Goal: Information Seeking & Learning: Compare options

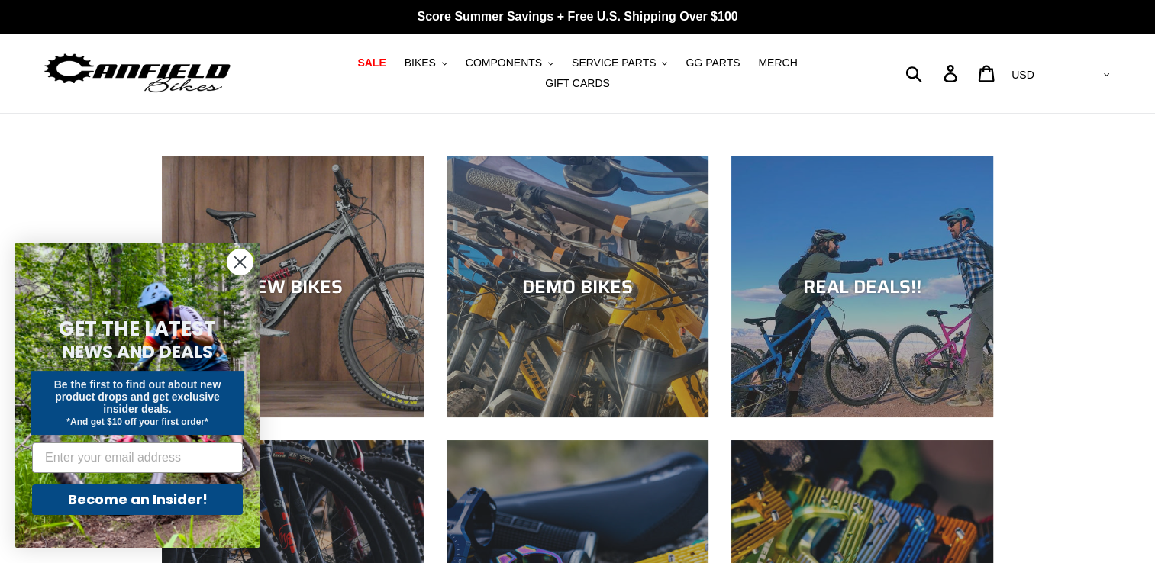
click at [244, 264] on circle "Close dialog" at bounding box center [239, 262] width 25 height 25
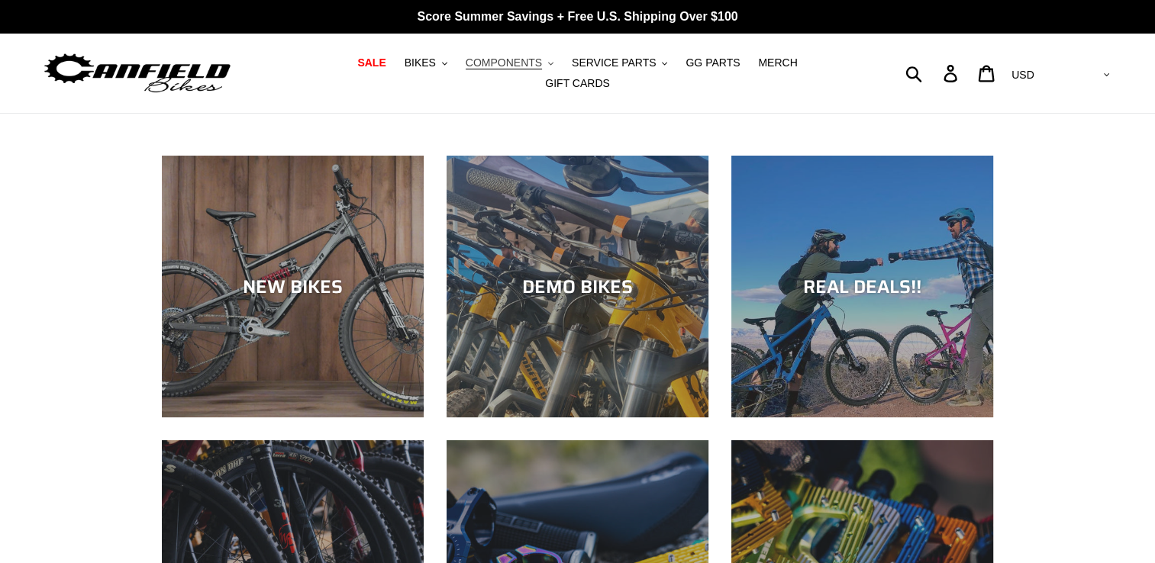
click at [521, 73] on button "COMPONENTS .cls-1{fill:#231f20}" at bounding box center [509, 63] width 103 height 21
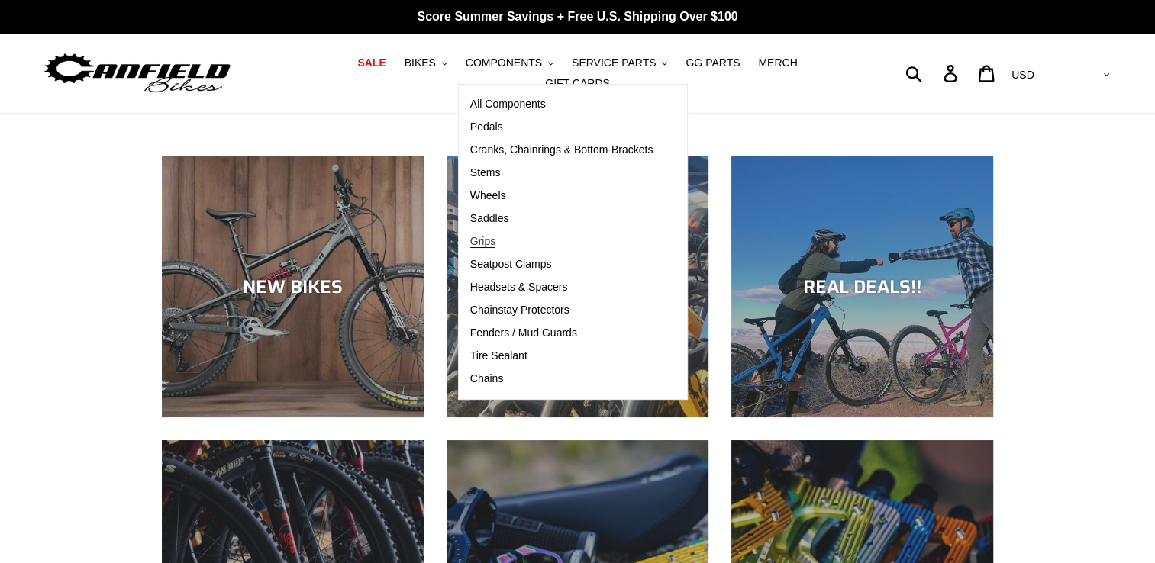
click at [470, 248] on span "Grips" at bounding box center [482, 241] width 25 height 13
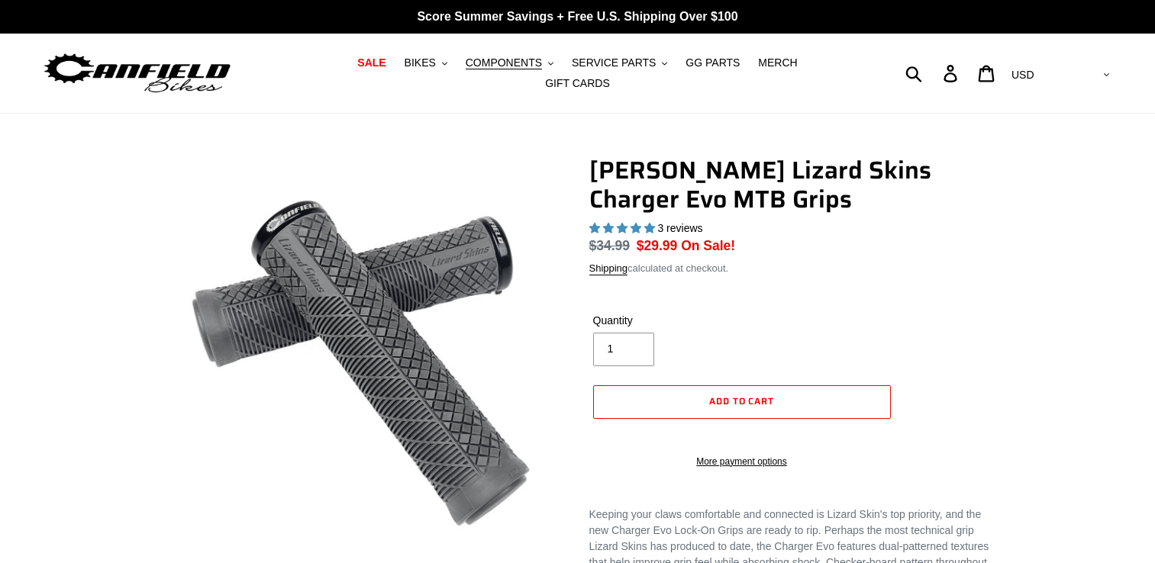
select select "highest-rating"
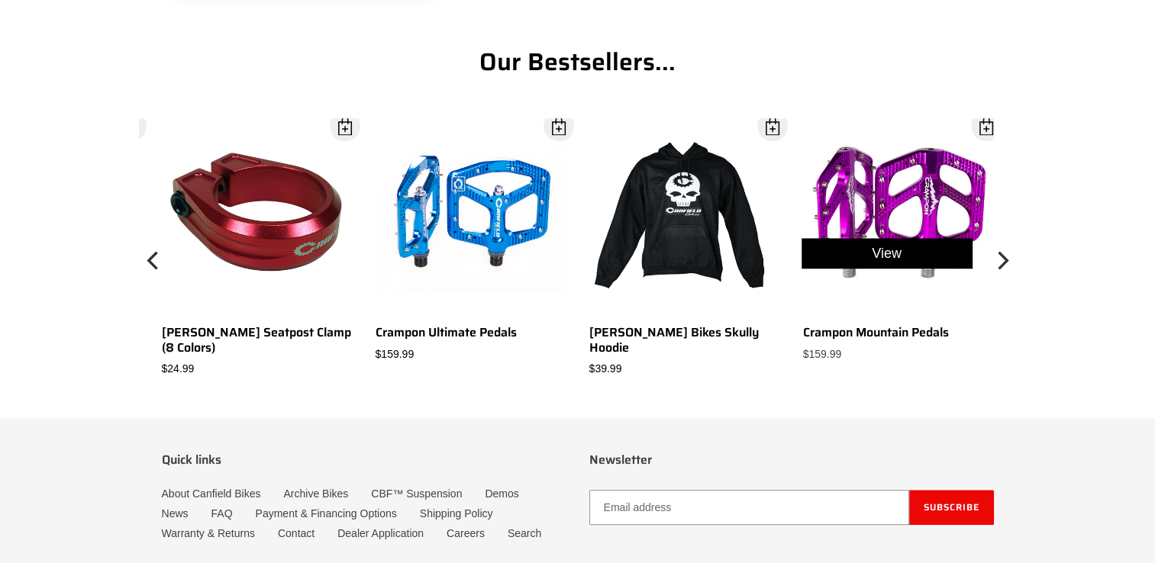
scroll to position [1331, 0]
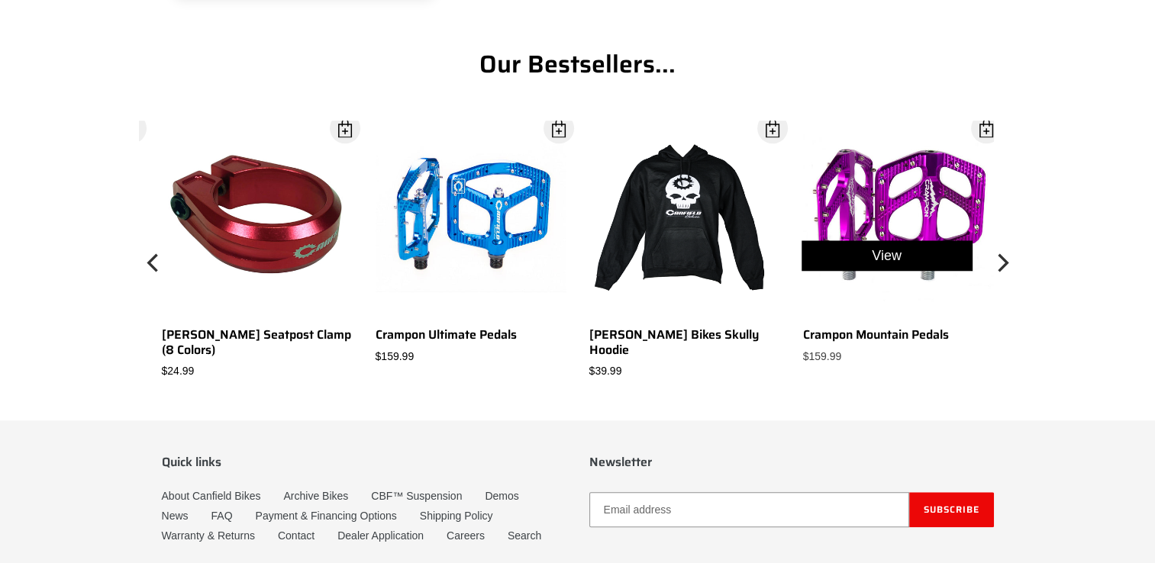
click at [867, 202] on div "View" at bounding box center [887, 256] width 214 height 270
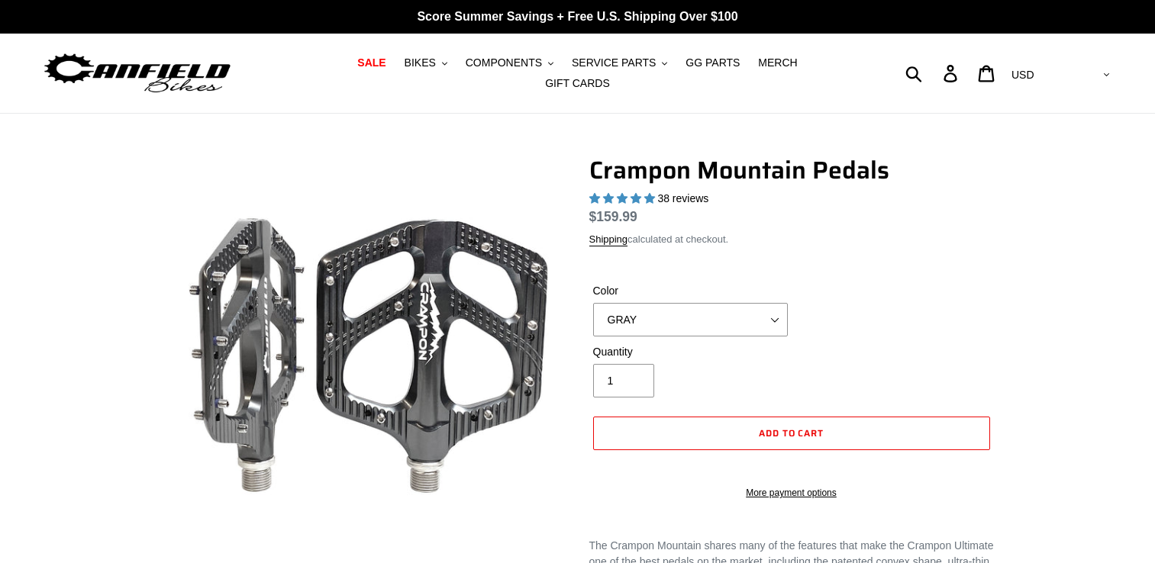
select select "highest-rating"
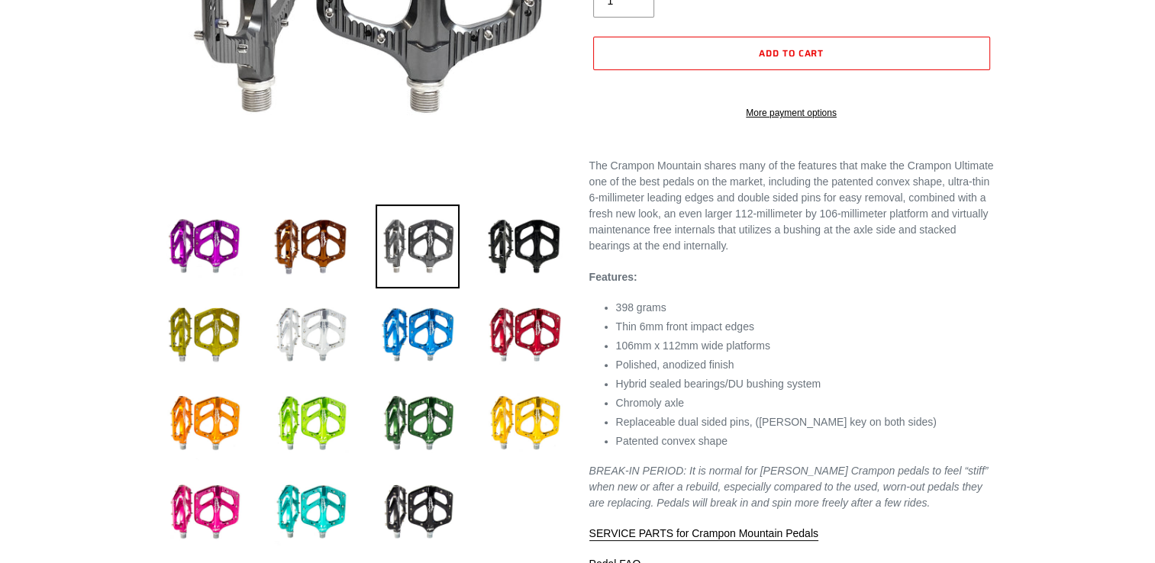
scroll to position [382, 0]
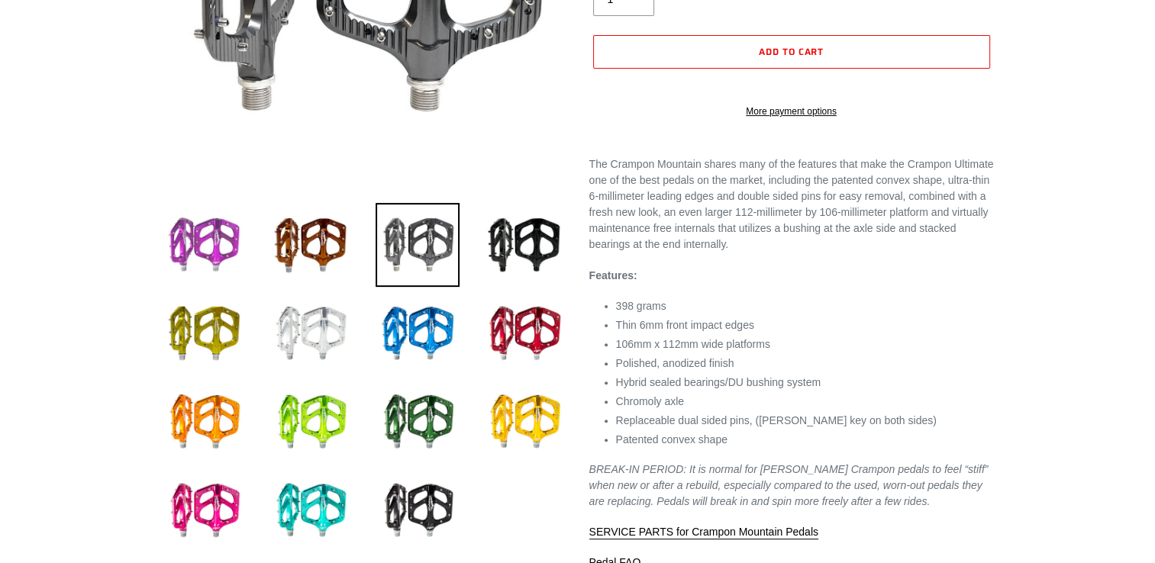
click at [193, 223] on img at bounding box center [204, 245] width 84 height 84
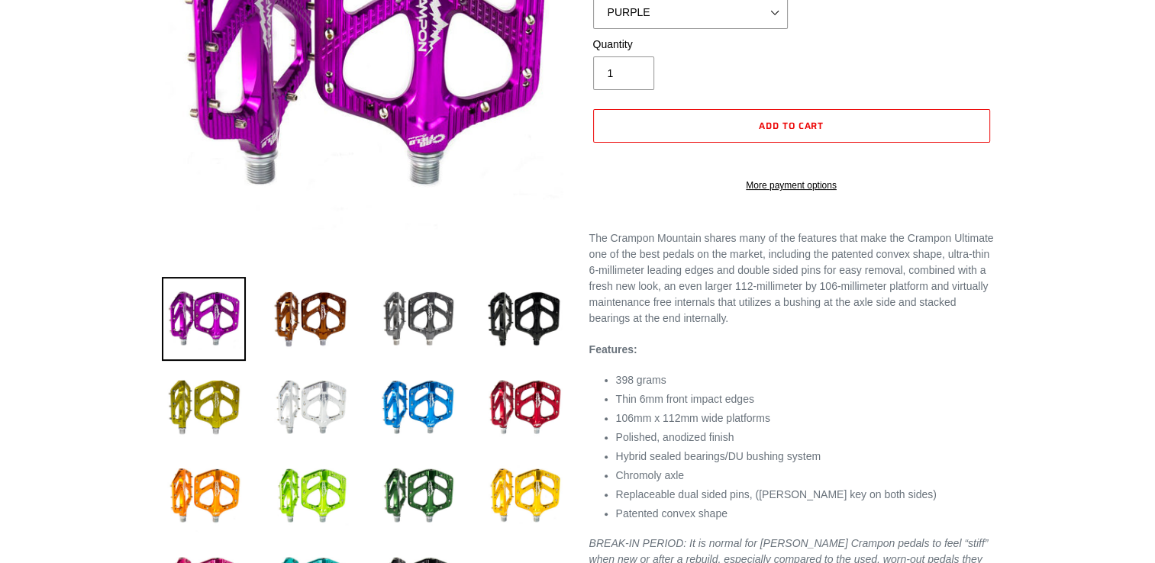
scroll to position [338, 0]
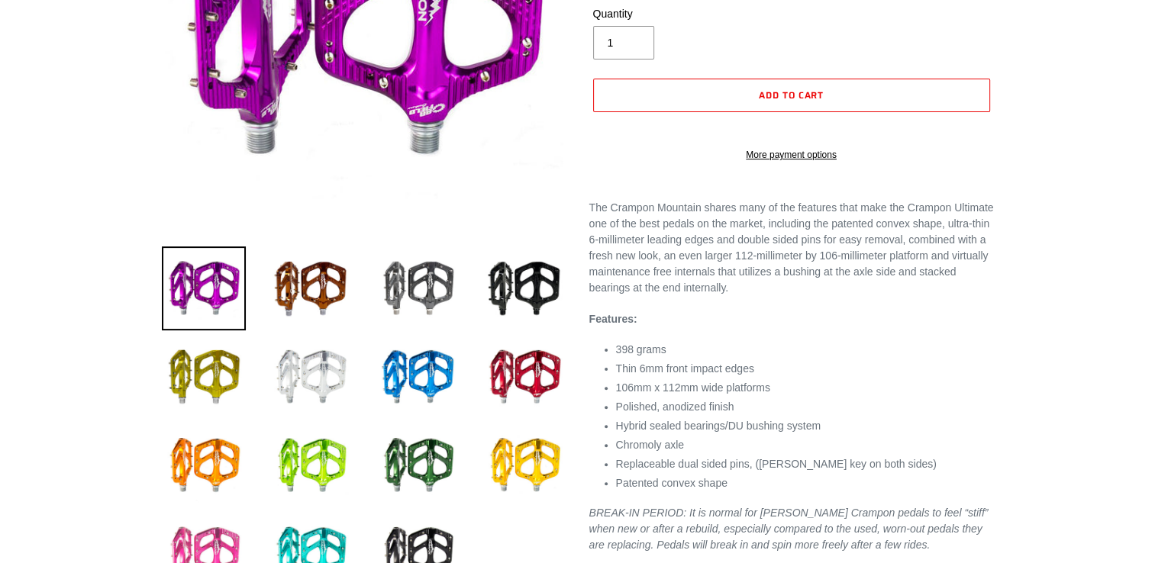
click at [202, 530] on img at bounding box center [204, 554] width 84 height 84
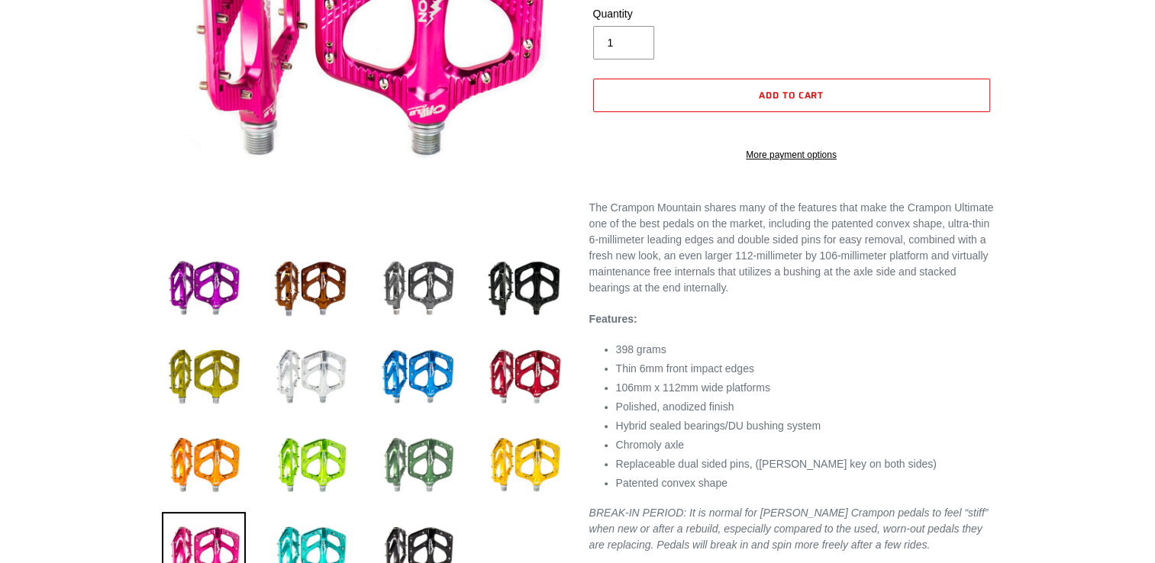
click at [418, 434] on img at bounding box center [418, 466] width 84 height 84
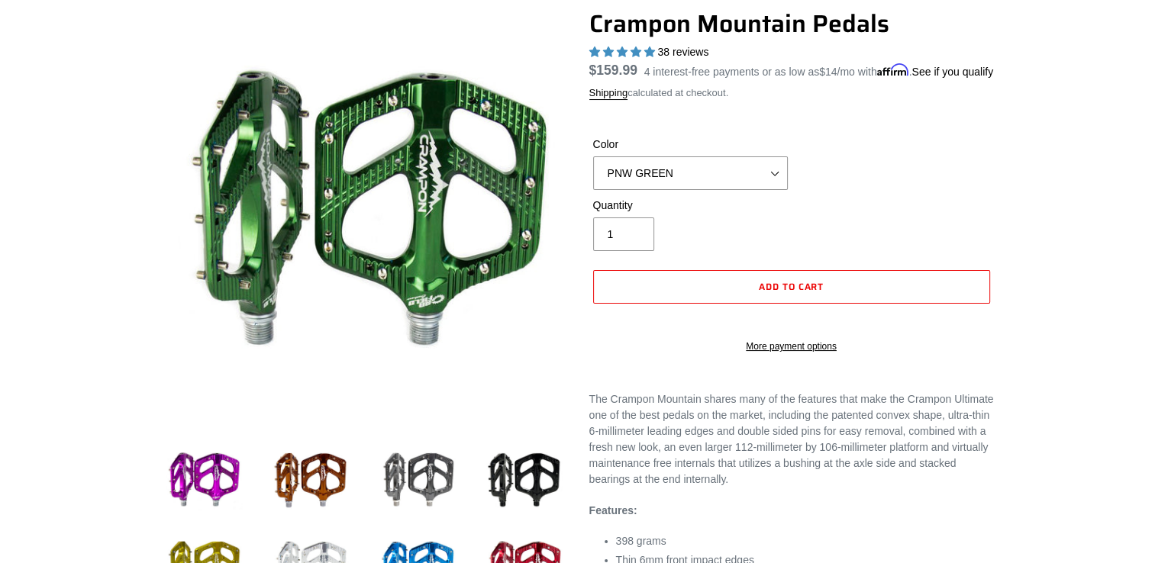
scroll to position [94, 0]
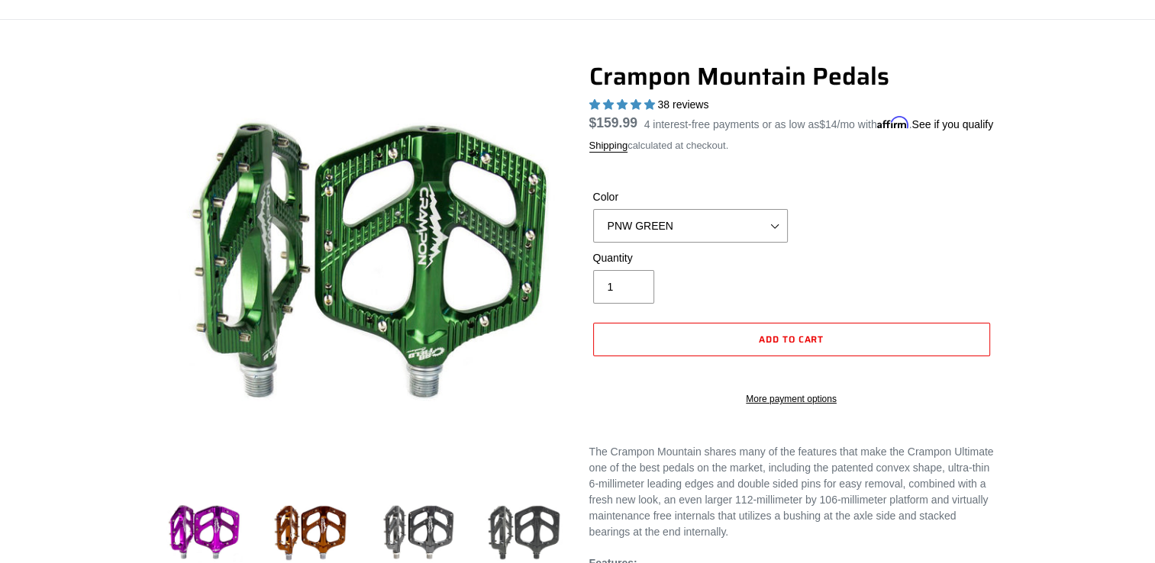
click at [519, 507] on img at bounding box center [524, 533] width 84 height 84
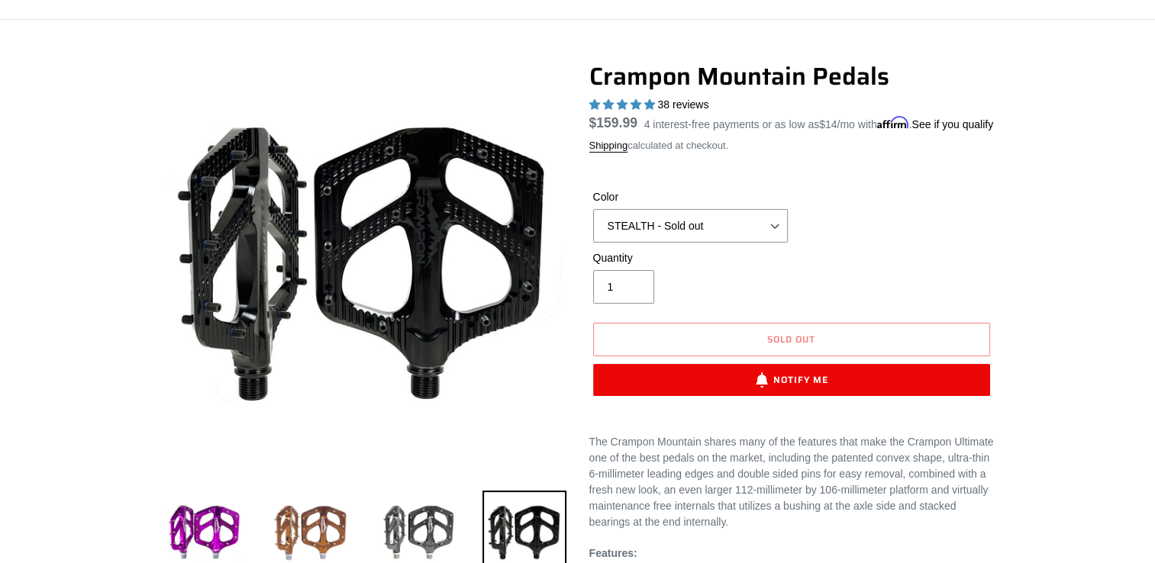
click at [343, 507] on img at bounding box center [311, 533] width 84 height 84
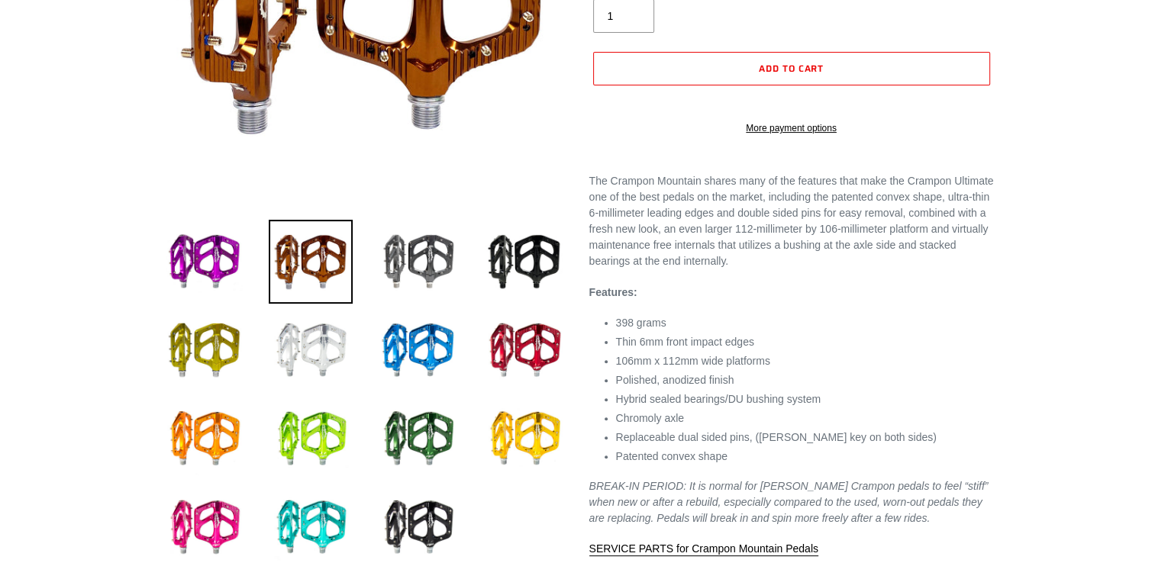
scroll to position [369, 0]
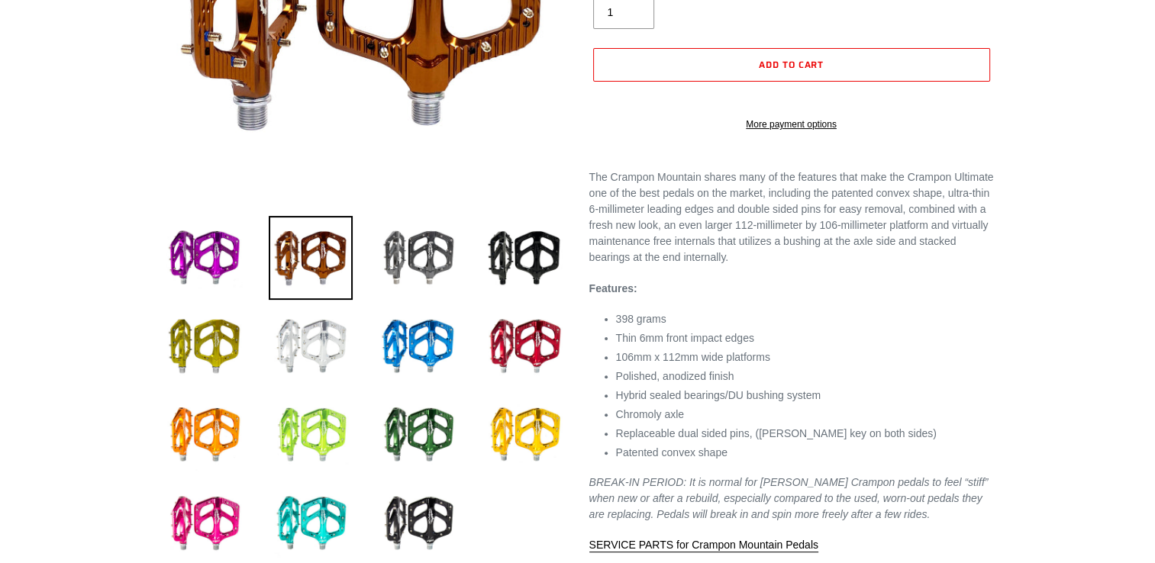
click at [318, 404] on img at bounding box center [311, 435] width 84 height 84
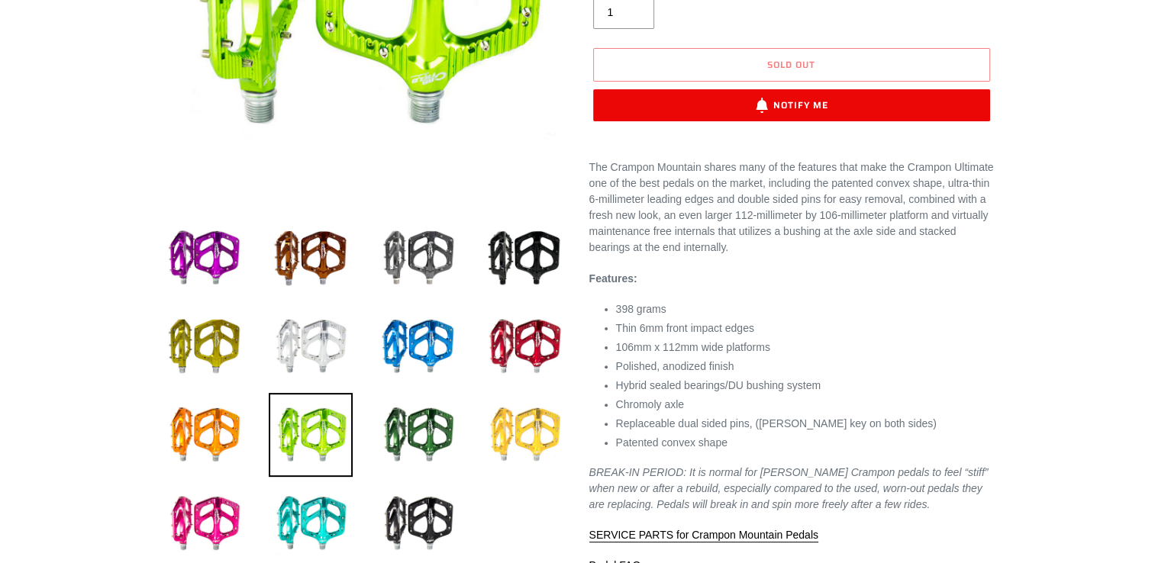
click at [500, 417] on img at bounding box center [524, 435] width 84 height 84
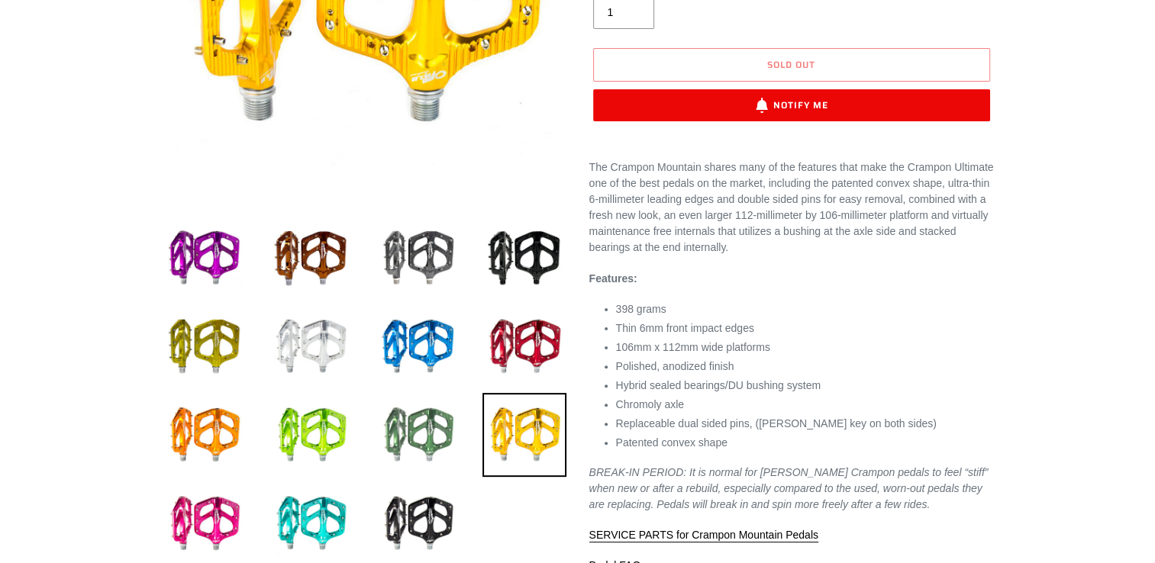
click at [453, 411] on img at bounding box center [418, 435] width 84 height 84
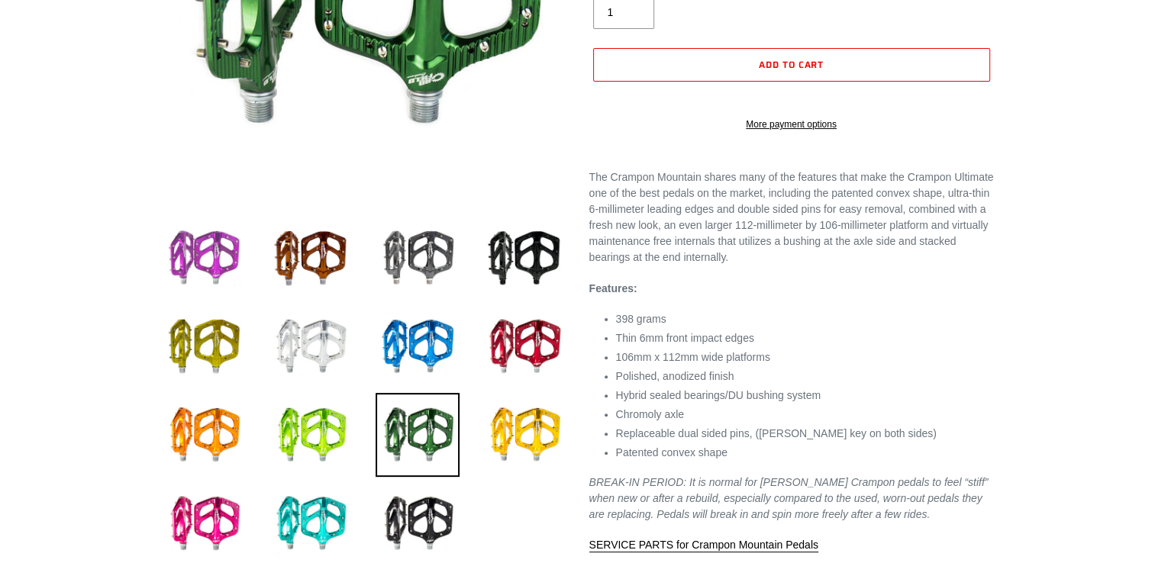
click at [214, 272] on img at bounding box center [204, 258] width 84 height 84
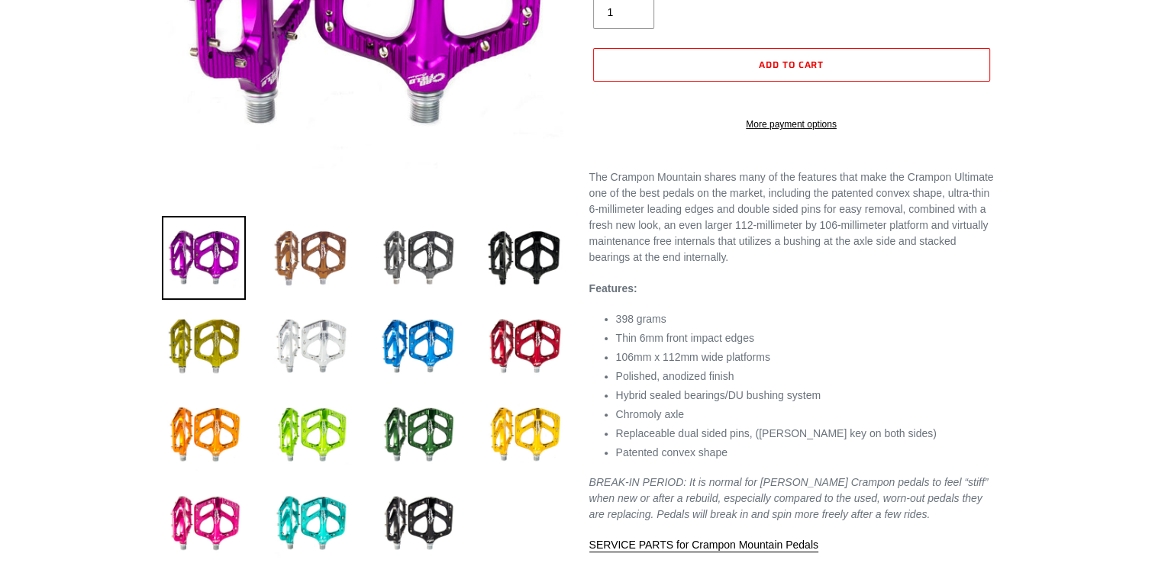
click at [314, 242] on img at bounding box center [311, 258] width 84 height 84
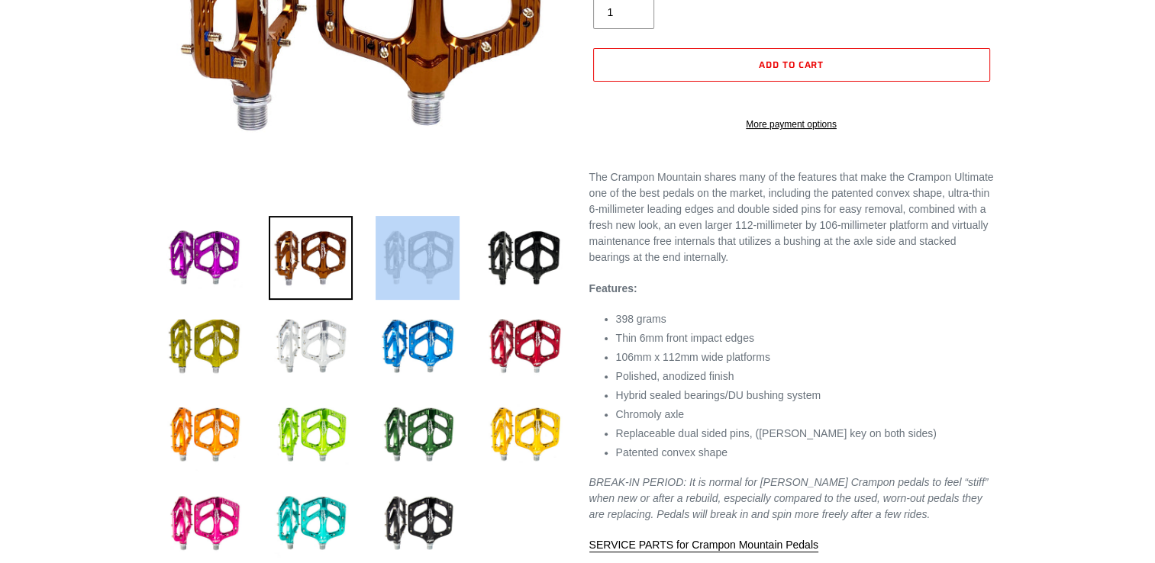
drag, startPoint x: 372, startPoint y: 243, endPoint x: 474, endPoint y: 256, distance: 103.1
click at [474, 256] on ul at bounding box center [352, 395] width 427 height 354
drag, startPoint x: 474, startPoint y: 256, endPoint x: 422, endPoint y: 245, distance: 53.0
click at [422, 245] on img at bounding box center [418, 258] width 84 height 84
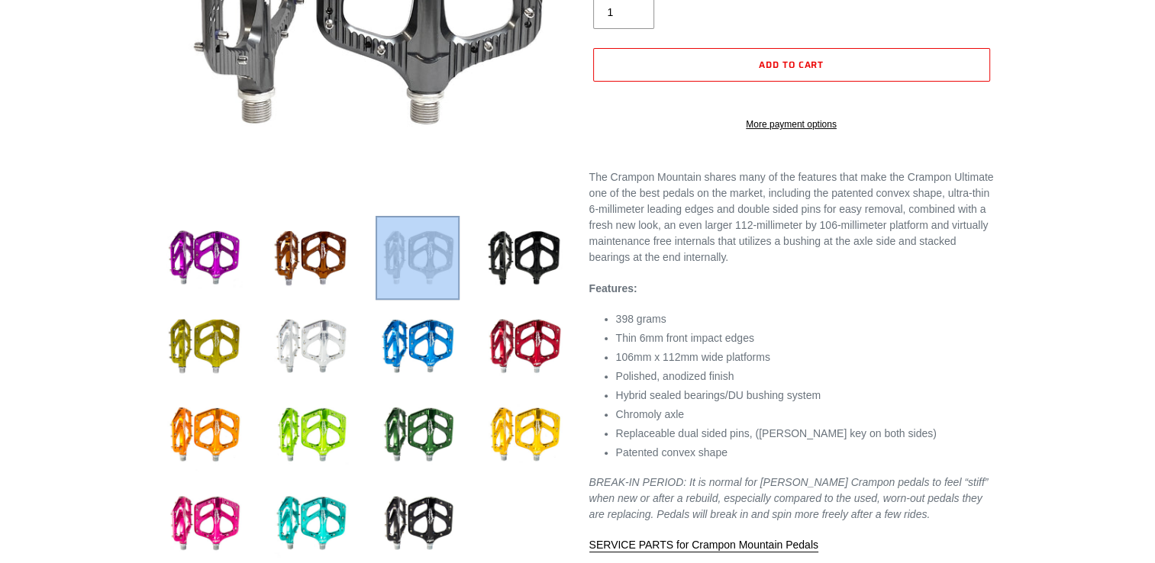
click at [424, 246] on img at bounding box center [418, 258] width 84 height 84
click at [422, 246] on img at bounding box center [418, 258] width 84 height 84
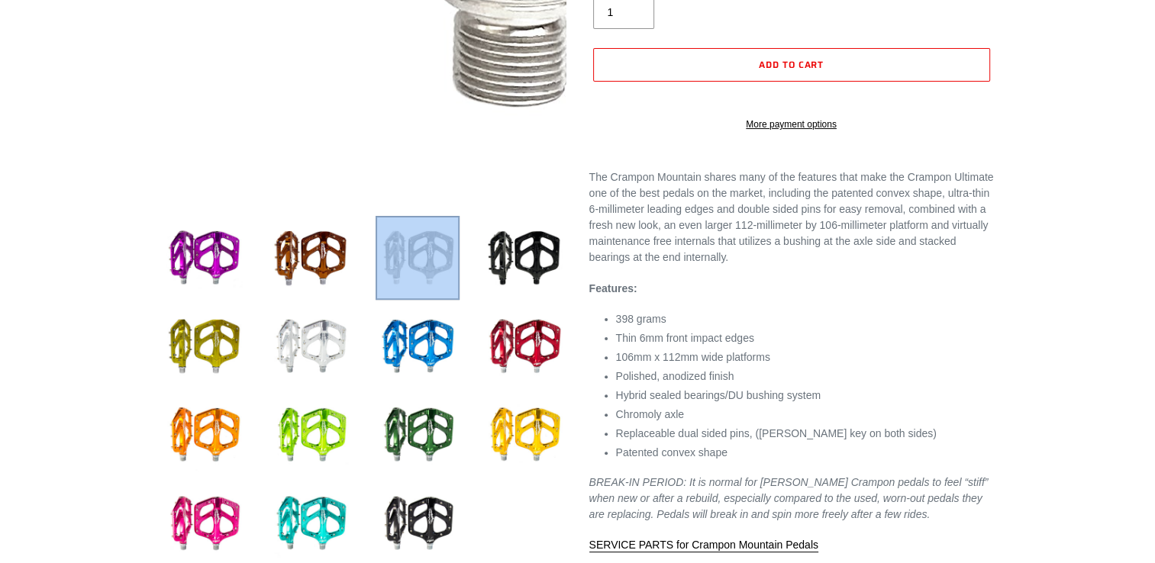
drag, startPoint x: 422, startPoint y: 246, endPoint x: 403, endPoint y: 115, distance: 131.9
click at [403, 115] on div at bounding box center [352, 179] width 427 height 785
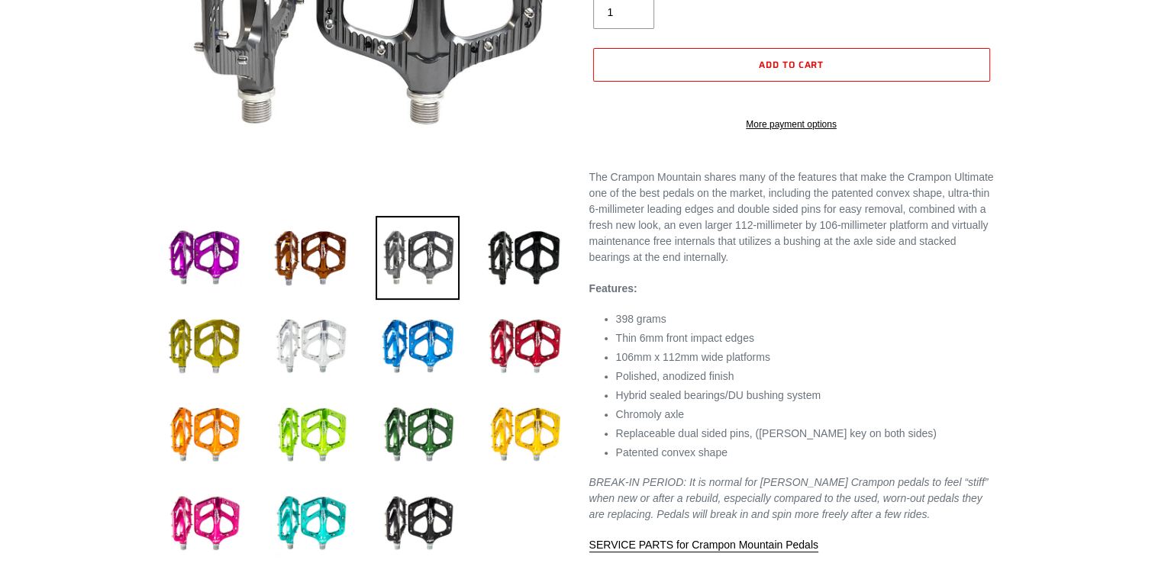
click at [567, 254] on div "Crampon Mountain Pedals 38 reviews Regular price $159.99 Sale price $159.99 On …" at bounding box center [779, 185] width 427 height 797
click at [308, 513] on img at bounding box center [311, 524] width 84 height 84
select select "TURQUOISE"
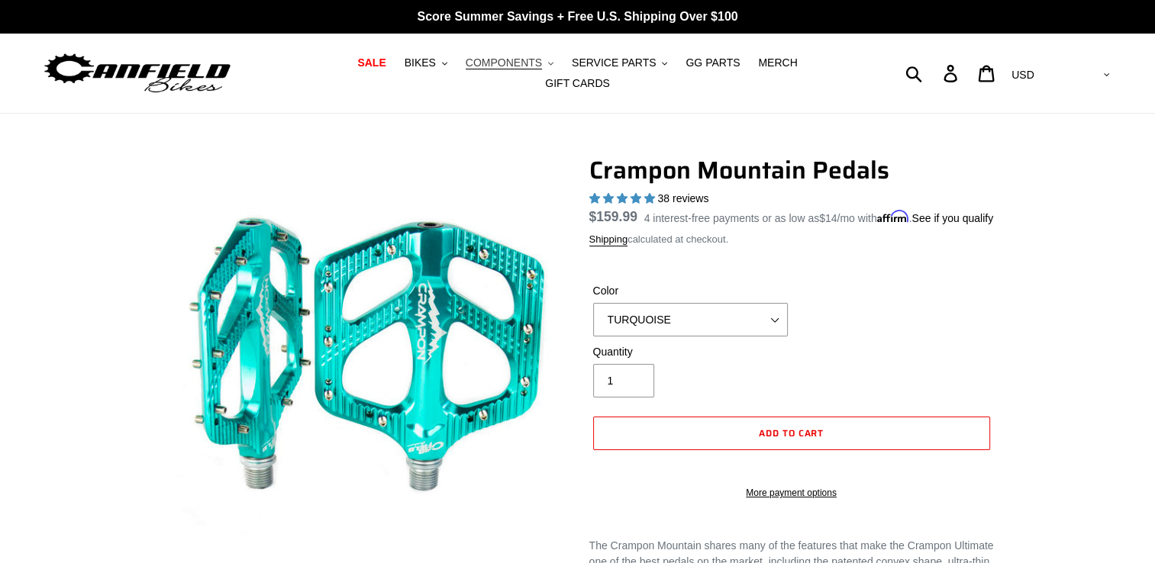
click at [505, 69] on span "COMPONENTS" at bounding box center [504, 62] width 76 height 13
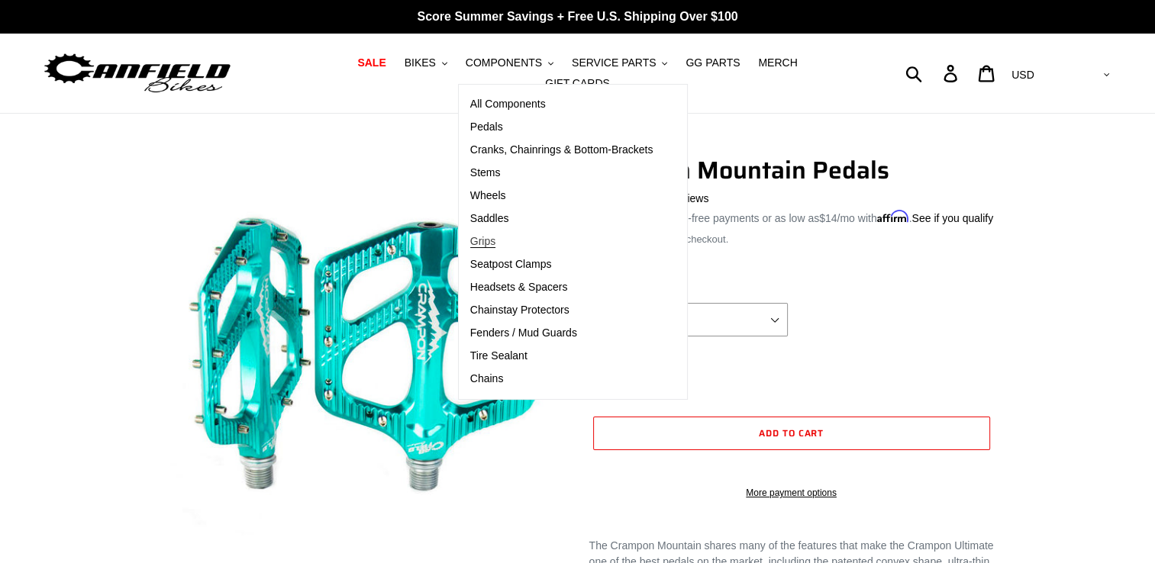
click at [470, 248] on span "Grips" at bounding box center [482, 241] width 25 height 13
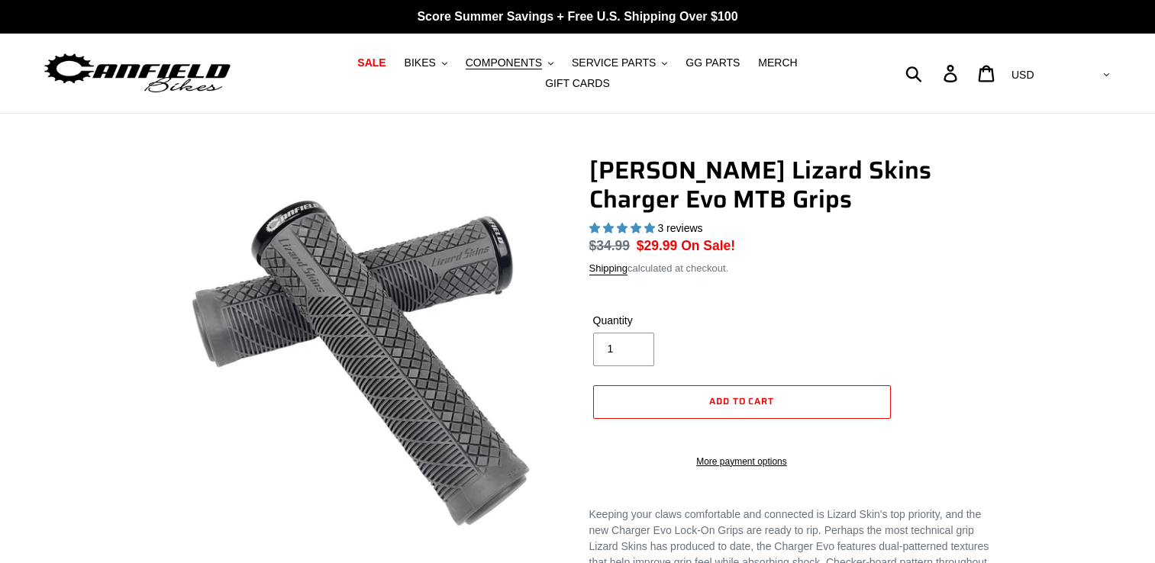
select select "highest-rating"
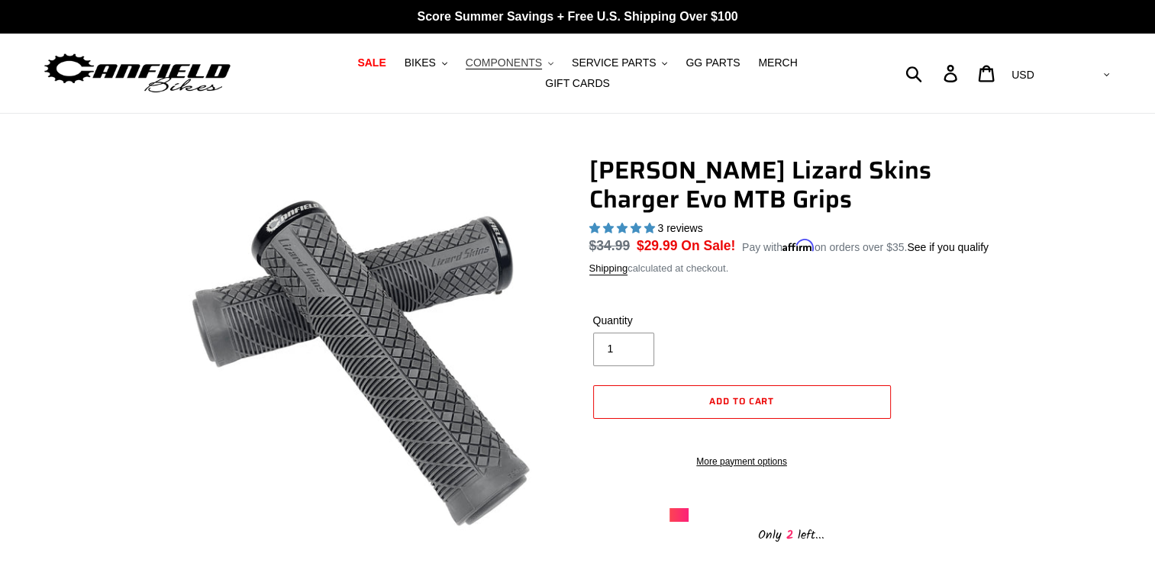
click at [517, 66] on button "COMPONENTS .cls-1{fill:#231f20}" at bounding box center [509, 63] width 103 height 21
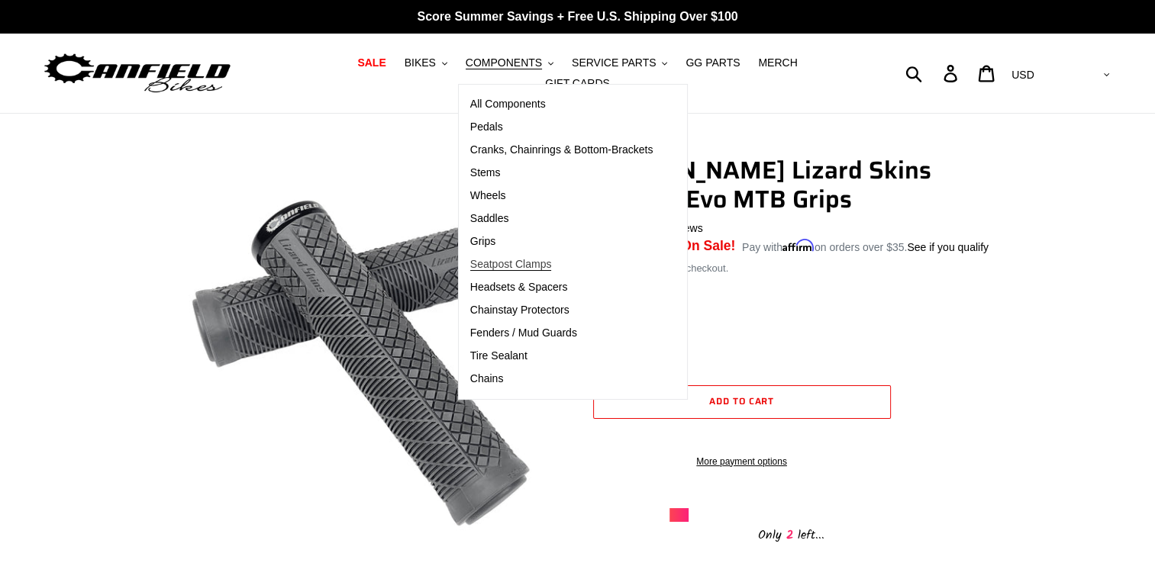
click at [489, 267] on span "Seatpost Clamps" at bounding box center [511, 264] width 82 height 13
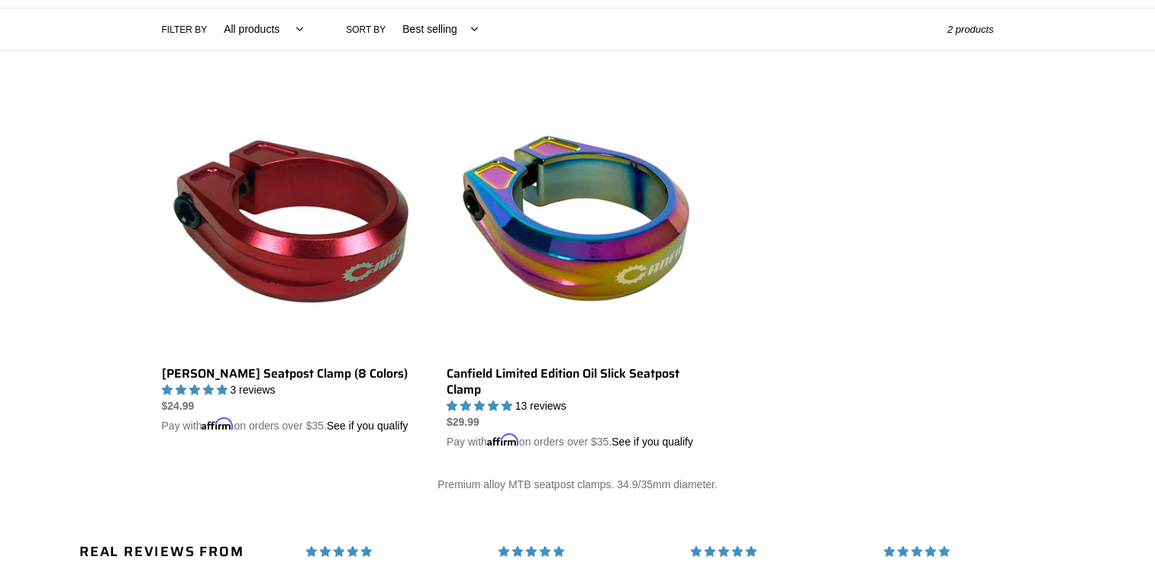
scroll to position [246, 0]
